Goal: Navigation & Orientation: Find specific page/section

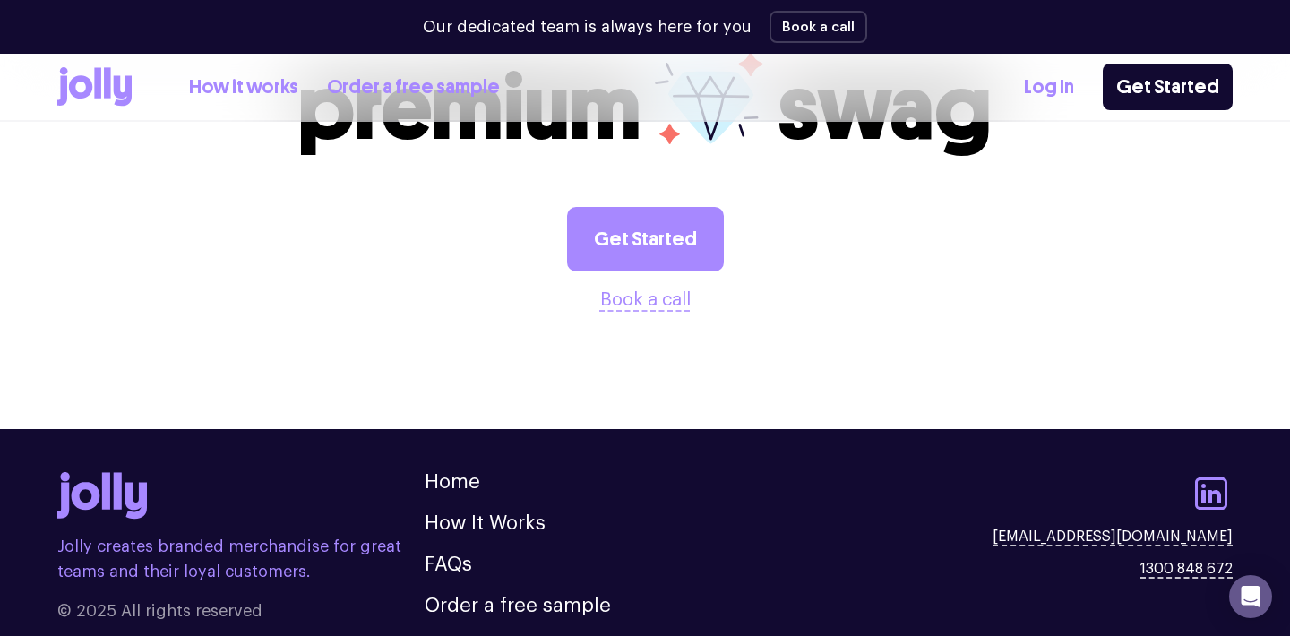
scroll to position [2183, 0]
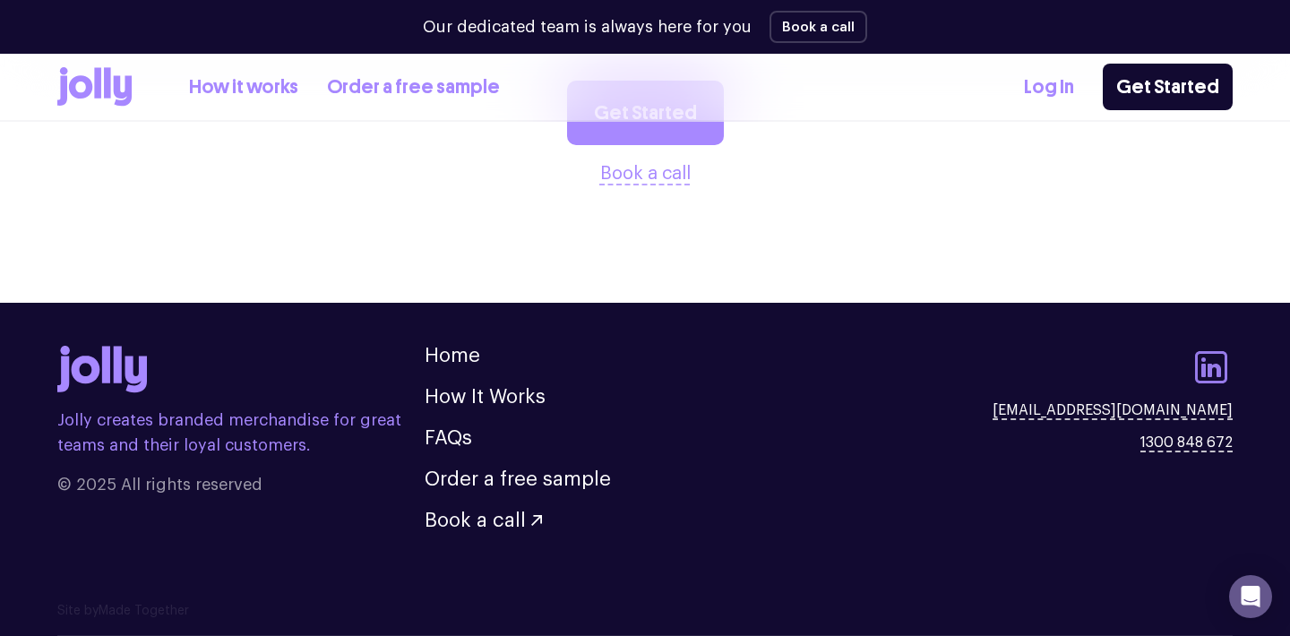
click at [1208, 370] on icon at bounding box center [1211, 367] width 32 height 32
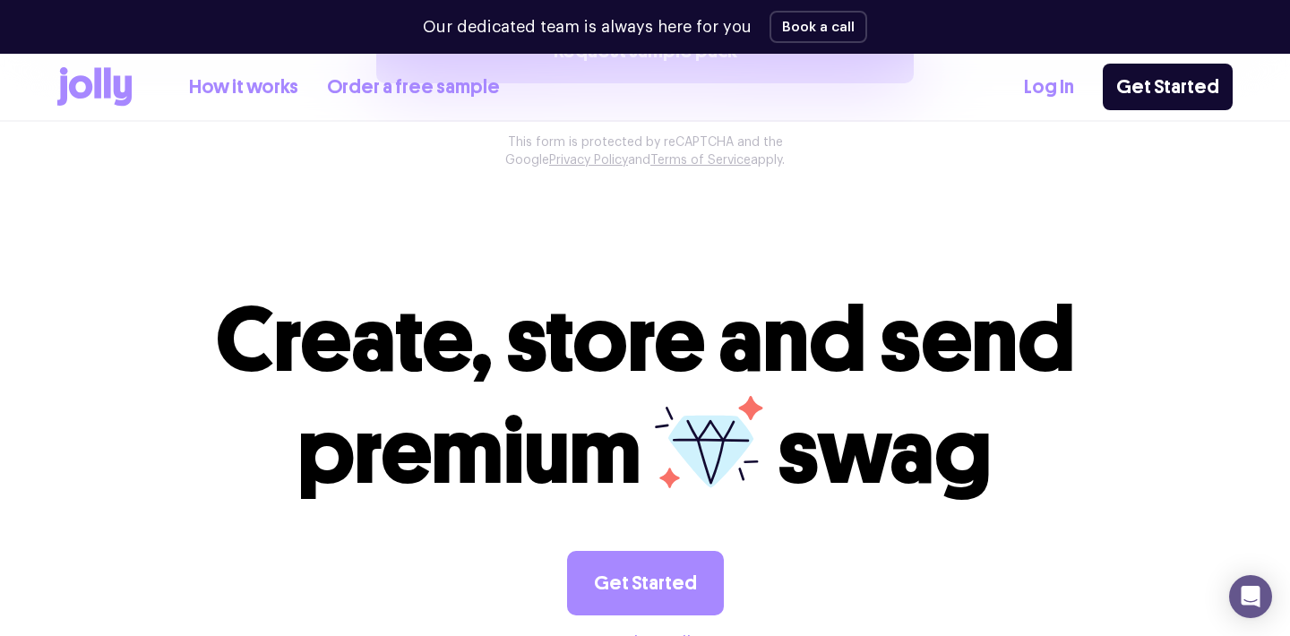
scroll to position [1856, 0]
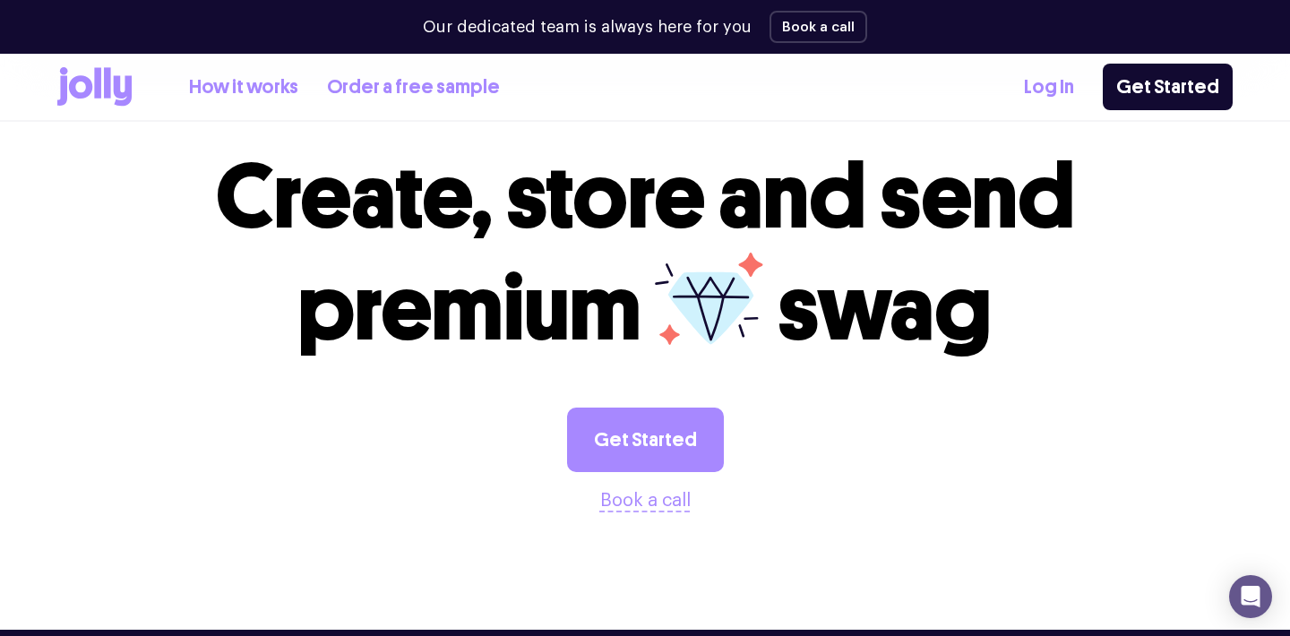
click at [267, 92] on link "How it works" at bounding box center [243, 88] width 109 height 30
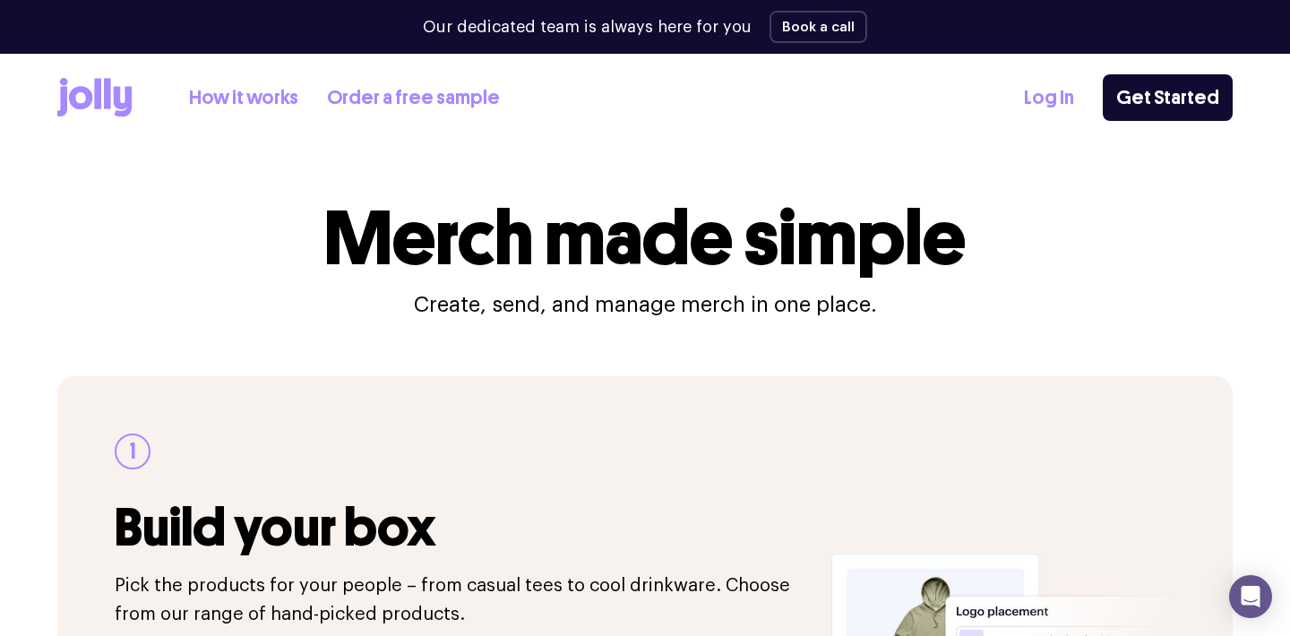
click at [444, 96] on link "Order a free sample" at bounding box center [413, 98] width 173 height 30
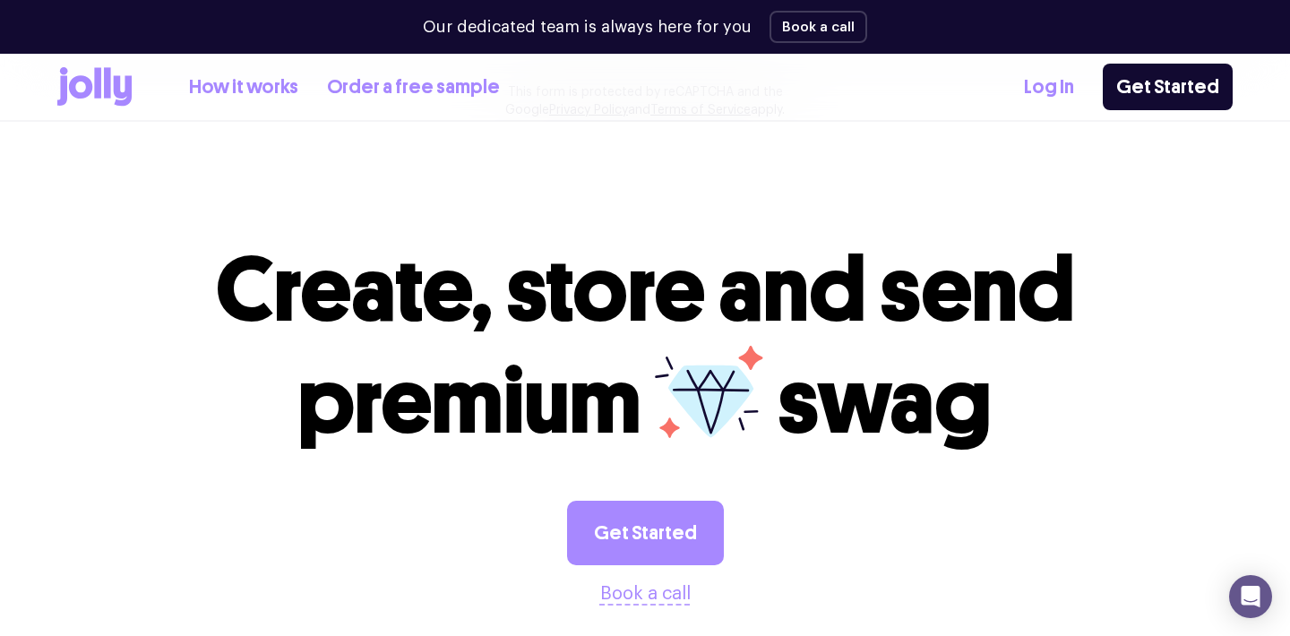
scroll to position [2183, 0]
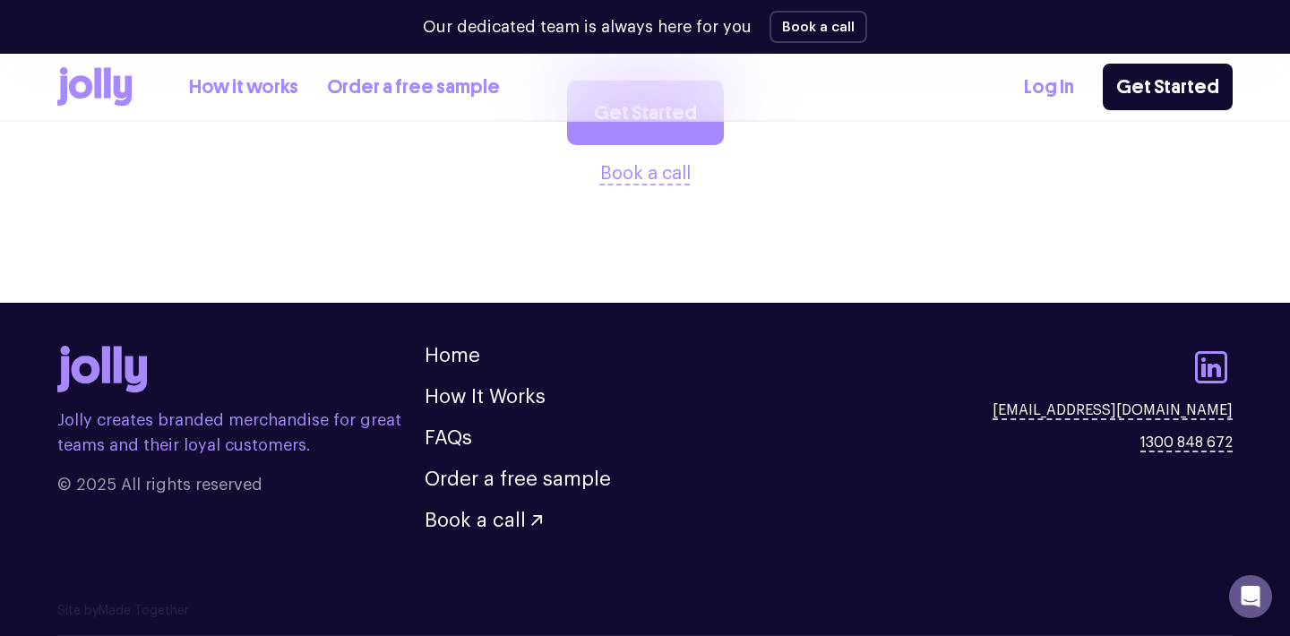
click at [268, 82] on link "How it works" at bounding box center [243, 88] width 109 height 30
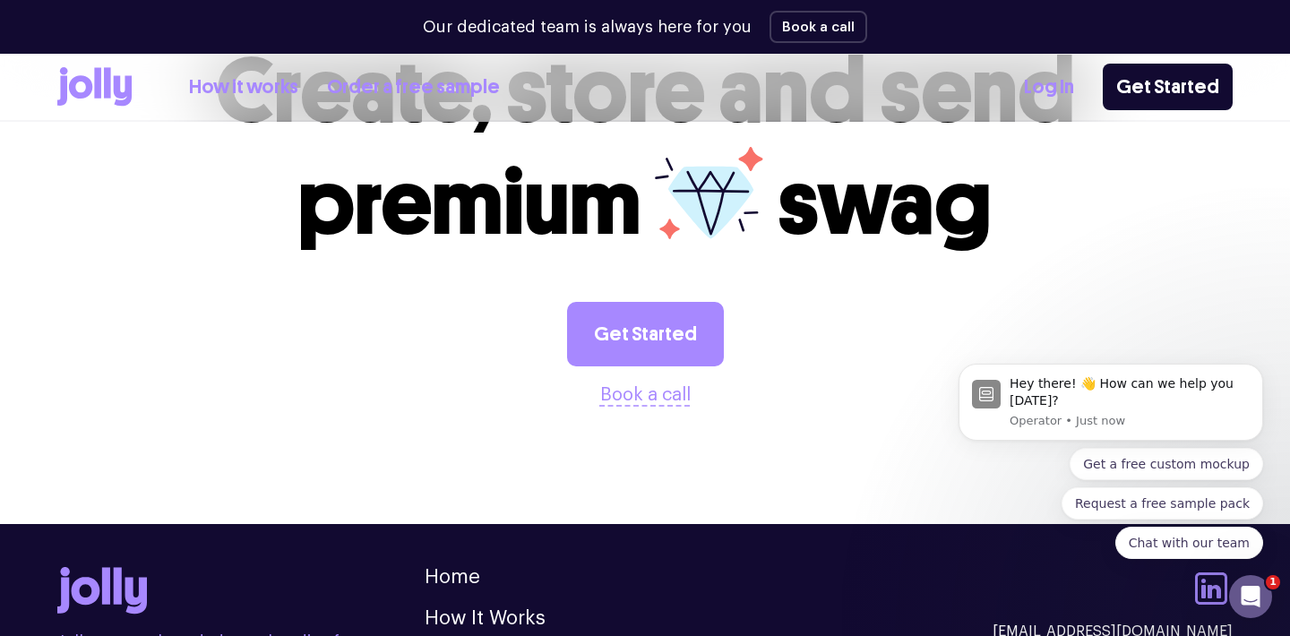
scroll to position [3744, 0]
